Goal: Find specific page/section: Find specific page/section

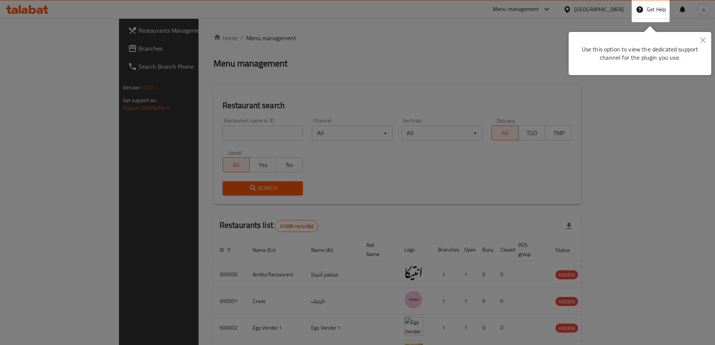
click at [702, 39] on icon "Close" at bounding box center [702, 40] width 5 height 5
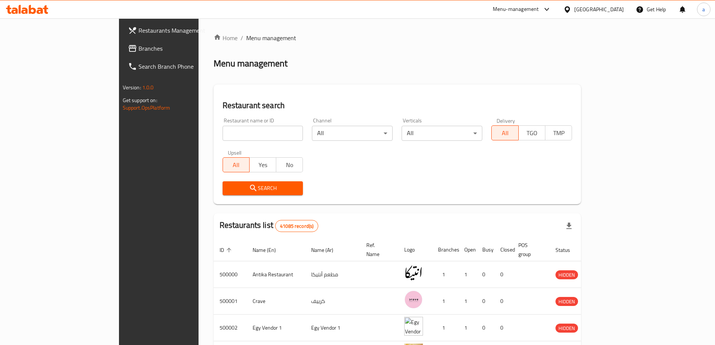
click at [610, 9] on div "[GEOGRAPHIC_DATA]" at bounding box center [599, 9] width 50 height 8
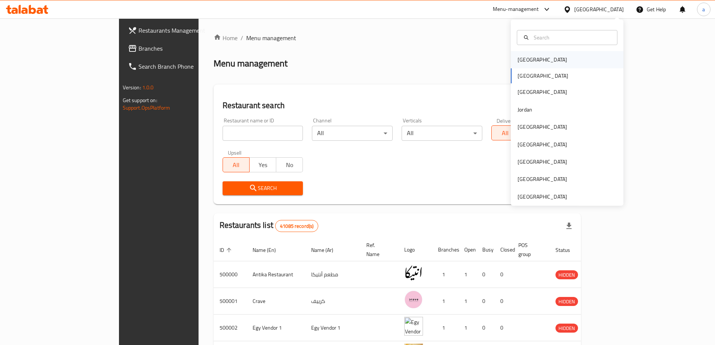
click at [538, 60] on div "[GEOGRAPHIC_DATA]" at bounding box center [567, 59] width 113 height 17
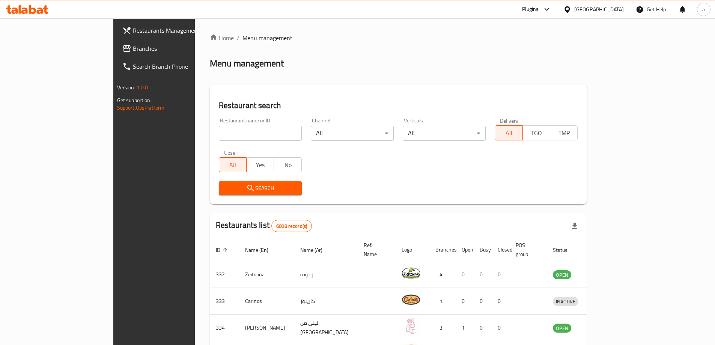
click at [242, 38] on span "Menu management" at bounding box center [267, 37] width 50 height 9
click at [219, 127] on input "search" at bounding box center [260, 133] width 83 height 15
paste input "8336"
type input "8336"
click button "Search" at bounding box center [260, 188] width 83 height 14
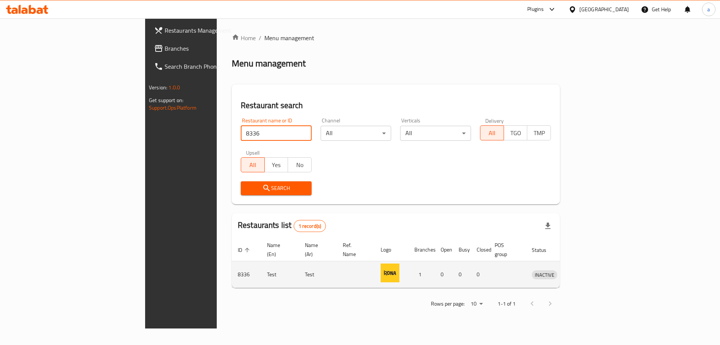
click at [395, 271] on img "enhanced table" at bounding box center [390, 272] width 19 height 19
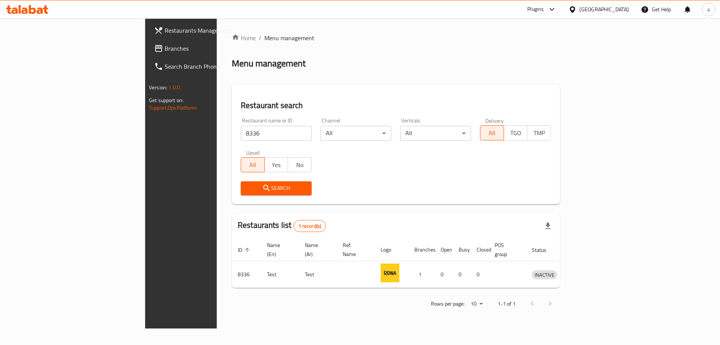
click at [165, 52] on span "Branches" at bounding box center [212, 48] width 95 height 9
